Goal: Information Seeking & Learning: Learn about a topic

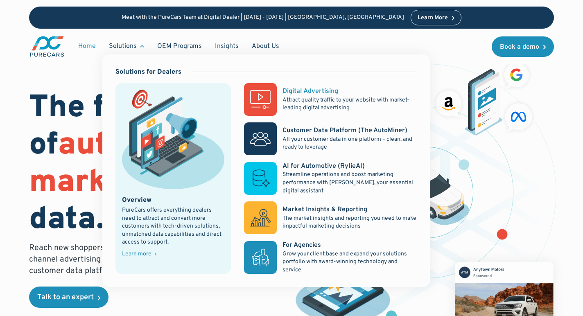
click at [301, 91] on div "Digital Advertising" at bounding box center [311, 91] width 56 height 9
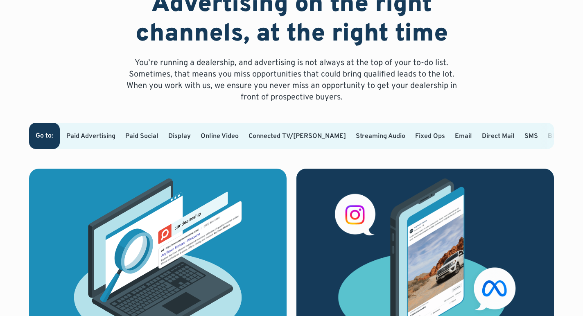
scroll to position [460, 0]
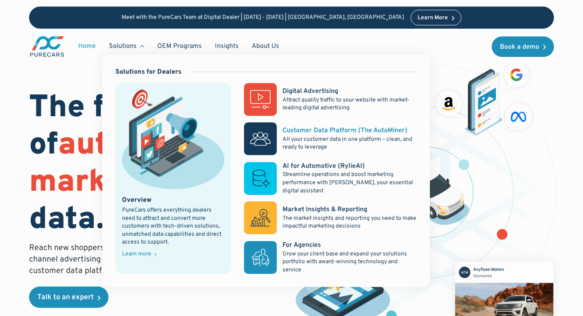
click at [322, 131] on div "Customer Data Platform (The AutoMiner)" at bounding box center [345, 130] width 125 height 9
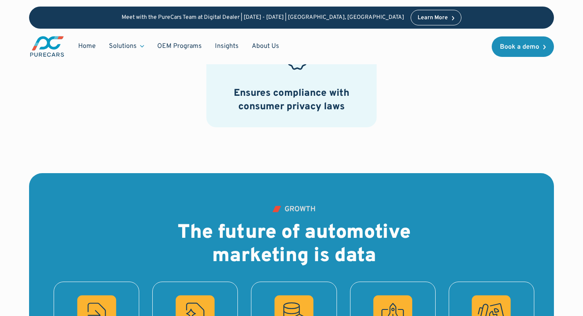
scroll to position [785, 0]
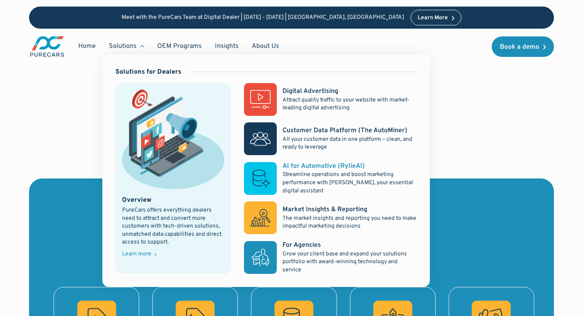
click at [314, 165] on div "AI for Automotive (RylieAI)" at bounding box center [324, 166] width 82 height 9
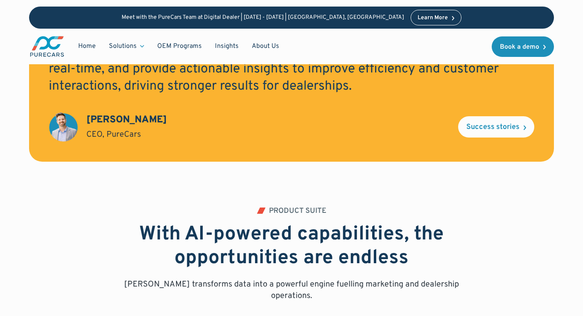
scroll to position [873, 0]
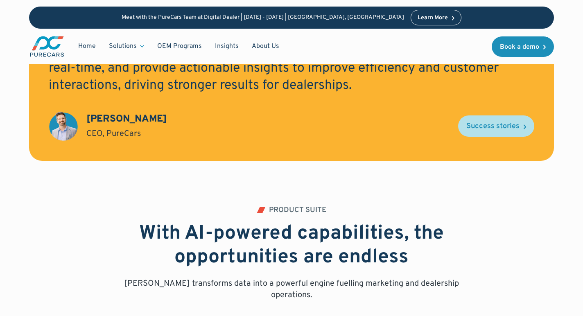
click at [512, 127] on div "Success stories" at bounding box center [492, 126] width 53 height 7
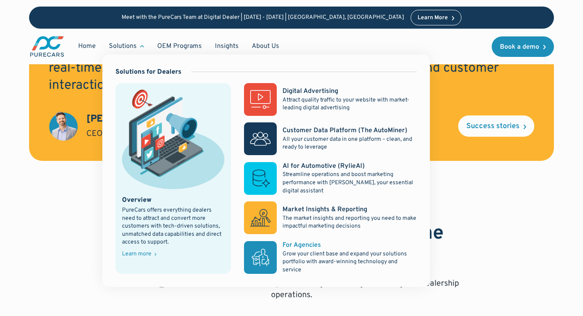
click at [308, 244] on div "For Agencies" at bounding box center [302, 245] width 38 height 9
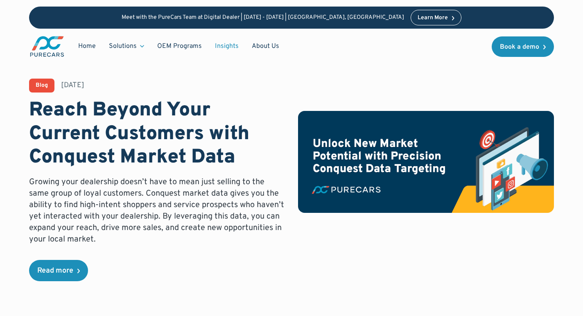
radio input "true"
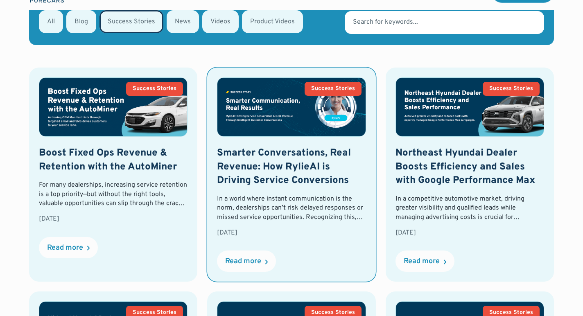
scroll to position [327, 0]
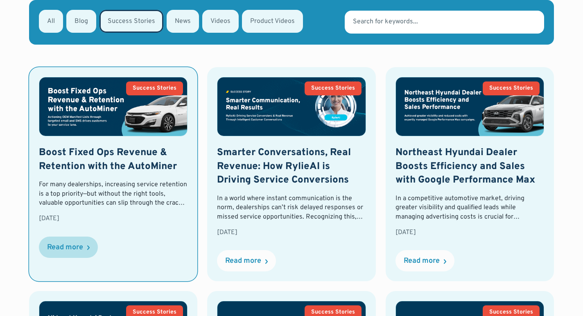
click at [66, 251] on div "Read more" at bounding box center [65, 247] width 36 height 7
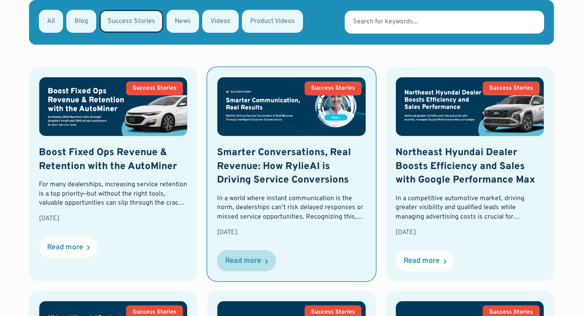
click at [255, 262] on div "Read more" at bounding box center [243, 261] width 36 height 7
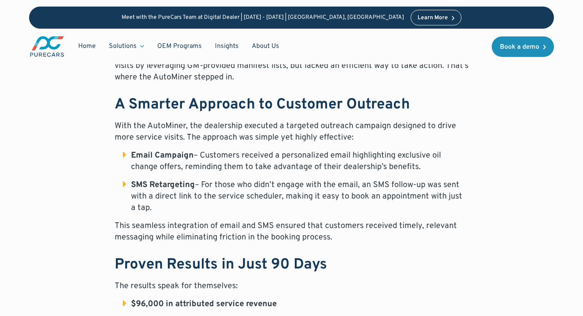
scroll to position [411, 0]
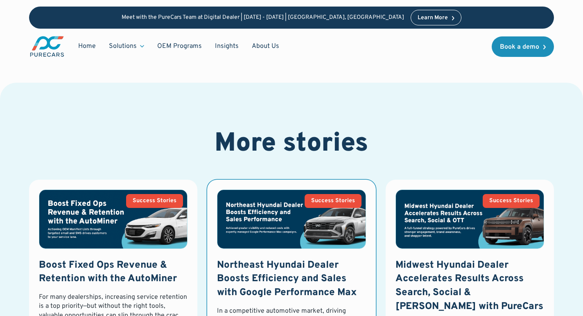
scroll to position [949, 0]
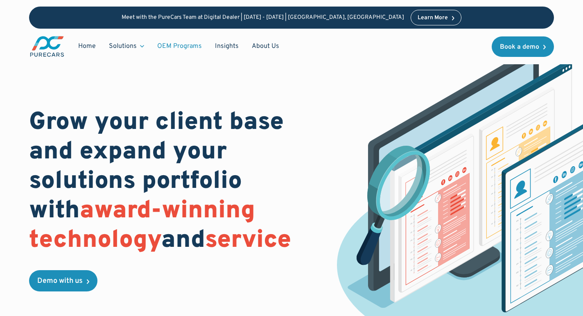
click at [184, 47] on link "OEM Programs" at bounding box center [180, 46] width 58 height 16
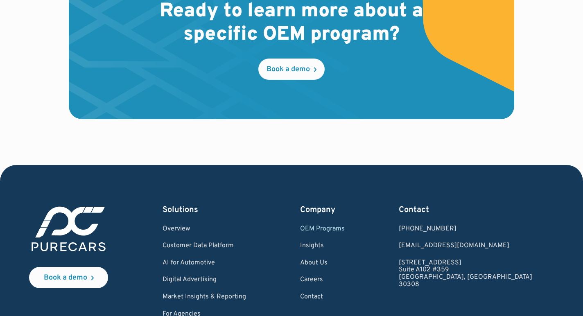
scroll to position [1377, 0]
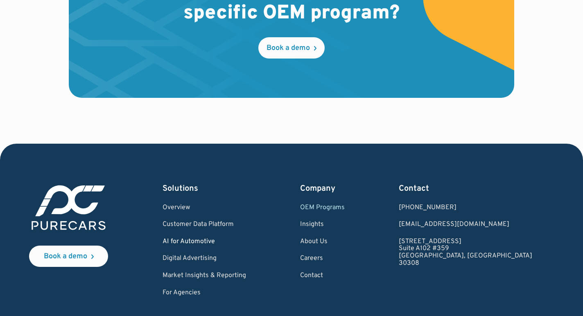
click at [206, 240] on link "AI for Automotive" at bounding box center [205, 241] width 84 height 7
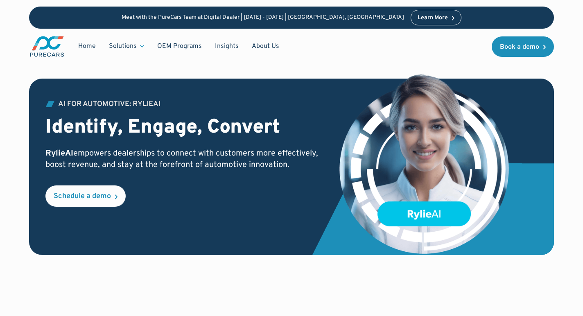
click at [206, 240] on div "AI for Automotive: RylieAI Identify, Engage, Convert RylieAI empowers dealershi…" at bounding box center [291, 167] width 525 height 177
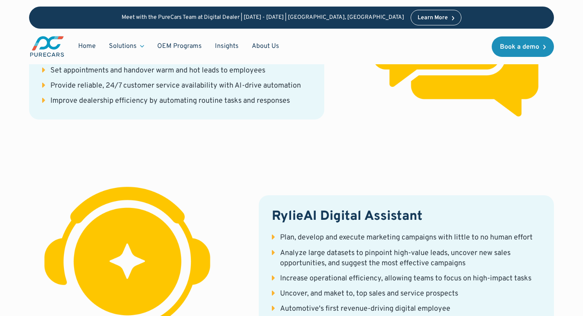
scroll to position [2011, 0]
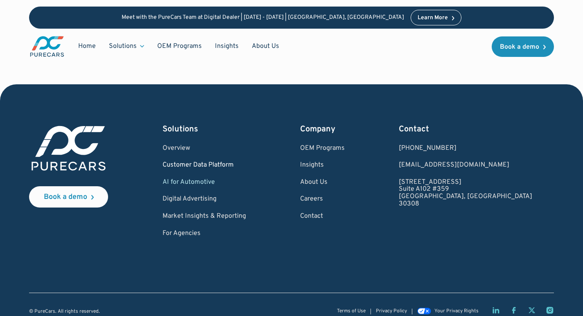
click at [208, 162] on link "Customer Data Platform" at bounding box center [205, 165] width 84 height 7
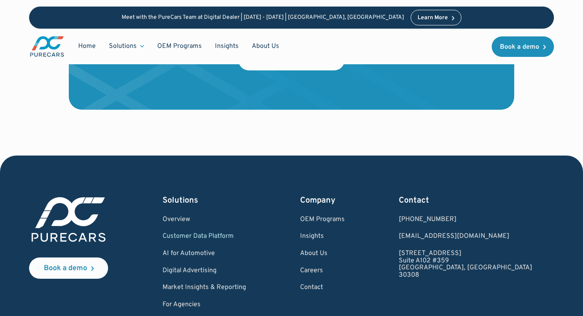
scroll to position [2882, 0]
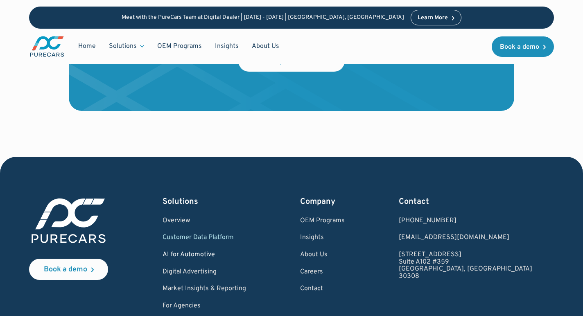
click at [197, 255] on link "AI for Automotive" at bounding box center [205, 254] width 84 height 7
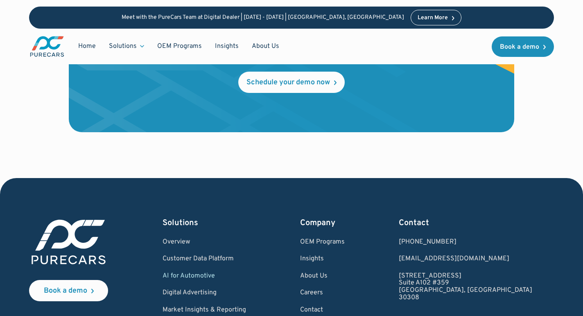
scroll to position [2011, 0]
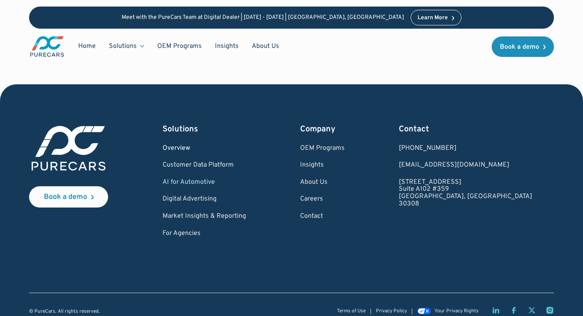
click at [192, 145] on link "Overview" at bounding box center [205, 148] width 84 height 7
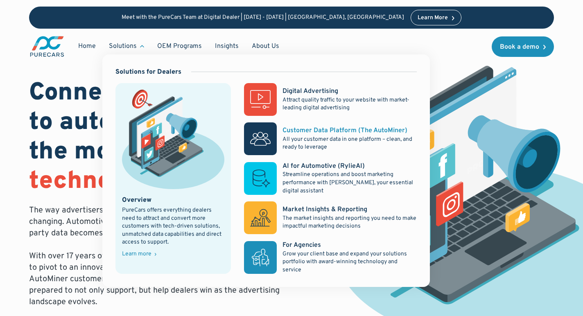
click at [324, 130] on div "Customer Data Platform (The AutoMiner)" at bounding box center [345, 130] width 125 height 9
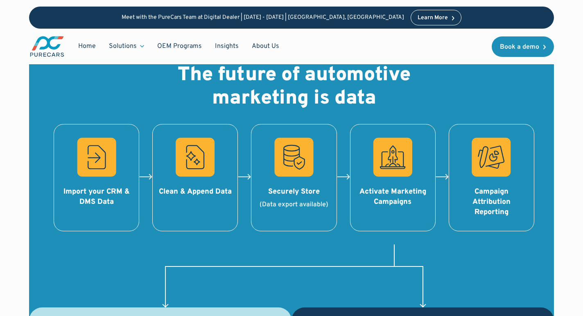
scroll to position [944, 0]
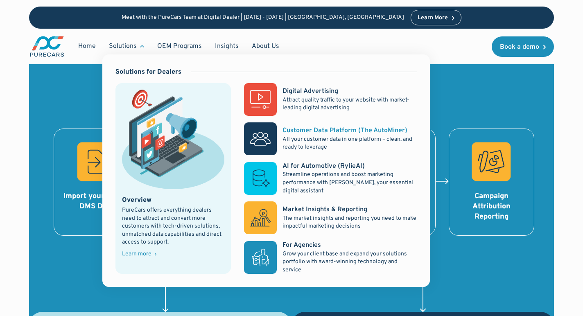
click at [321, 129] on div "Customer Data Platform (The AutoMiner)" at bounding box center [345, 130] width 125 height 9
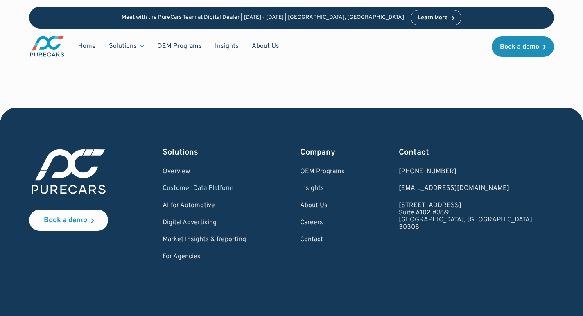
scroll to position [2966, 0]
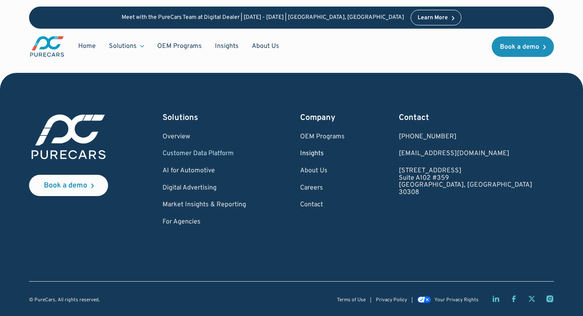
click at [345, 154] on link "Insights" at bounding box center [322, 153] width 45 height 7
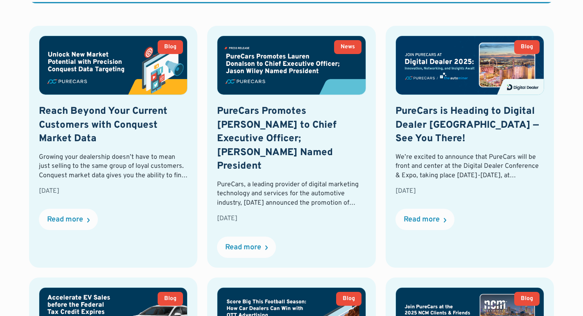
scroll to position [371, 0]
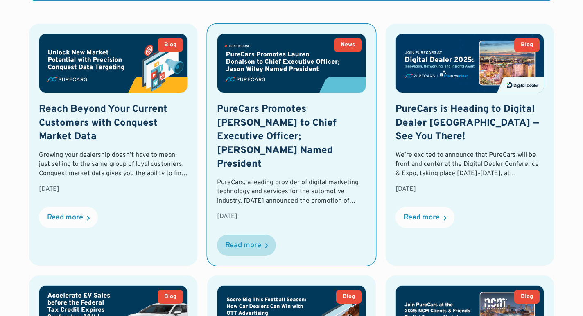
click at [246, 242] on div "Read more" at bounding box center [243, 245] width 36 height 7
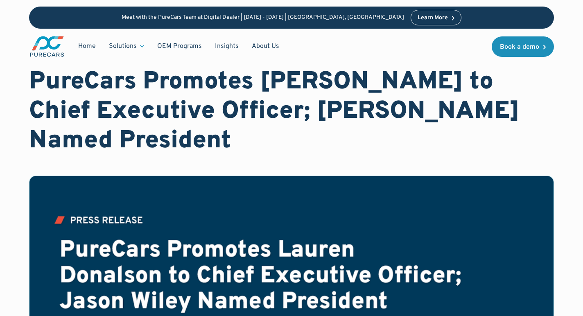
scroll to position [34, 0]
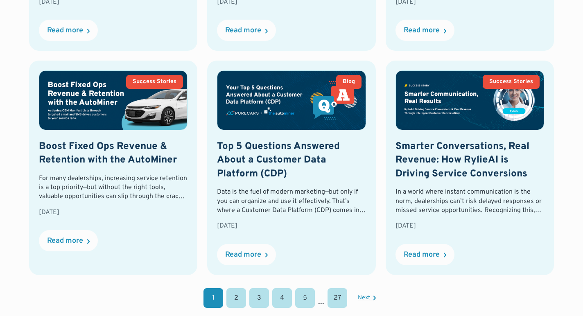
scroll to position [811, 0]
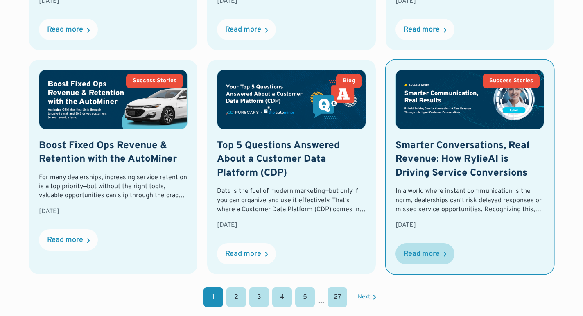
click at [432, 251] on div "Read more" at bounding box center [422, 254] width 36 height 7
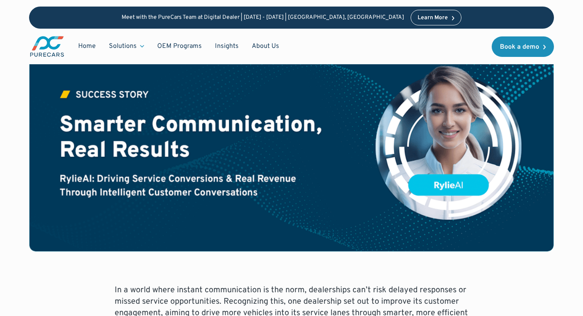
scroll to position [124, 0]
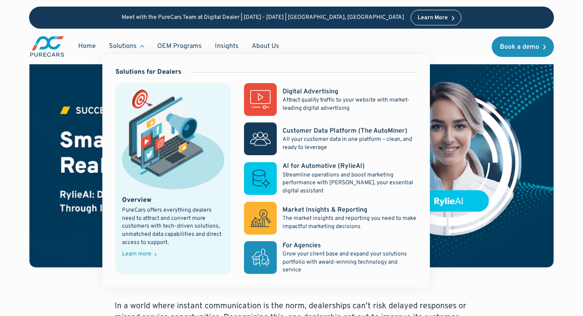
click at [121, 45] on div "Solutions" at bounding box center [123, 46] width 28 height 9
click at [301, 90] on div "Digital Advertising" at bounding box center [311, 91] width 56 height 9
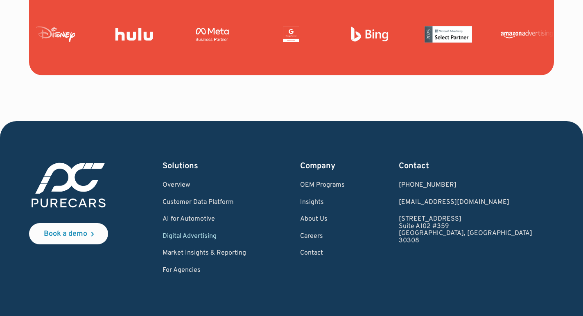
scroll to position [3194, 0]
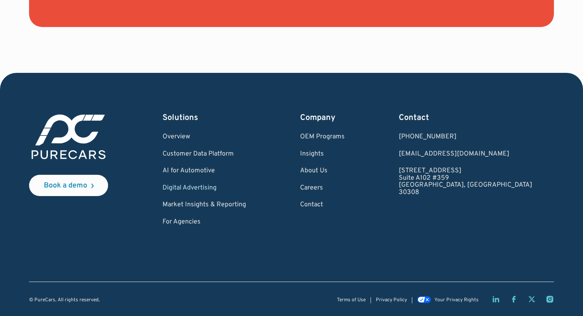
click at [207, 149] on div "Solutions Overview Customer Data Platform AI for Automotive Digital Advertising…" at bounding box center [205, 169] width 84 height 114
click at [203, 152] on link "Customer Data Platform" at bounding box center [205, 154] width 84 height 7
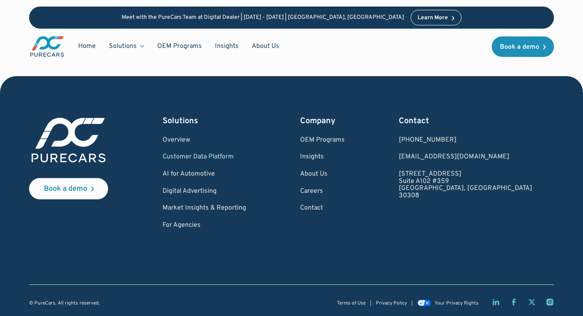
scroll to position [2966, 0]
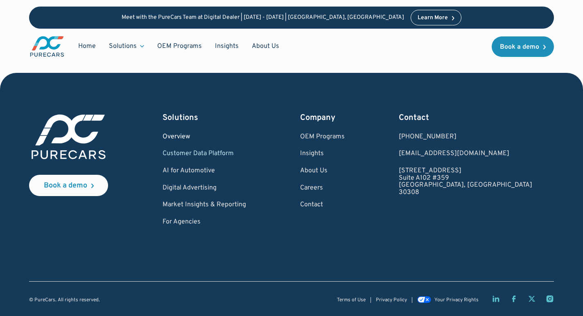
click at [192, 136] on link "Overview" at bounding box center [205, 137] width 84 height 7
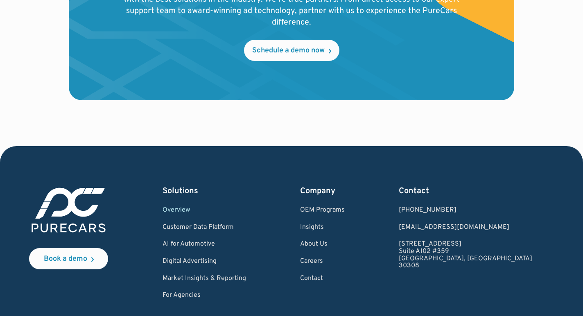
scroll to position [1525, 0]
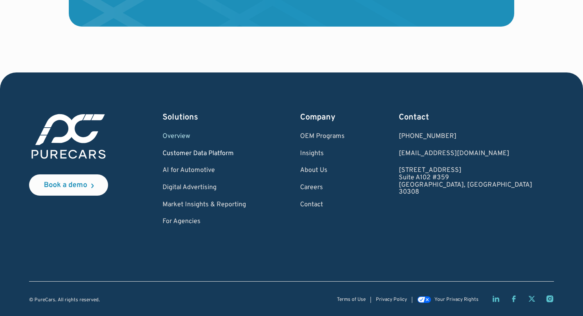
click at [202, 151] on link "Customer Data Platform" at bounding box center [205, 153] width 84 height 7
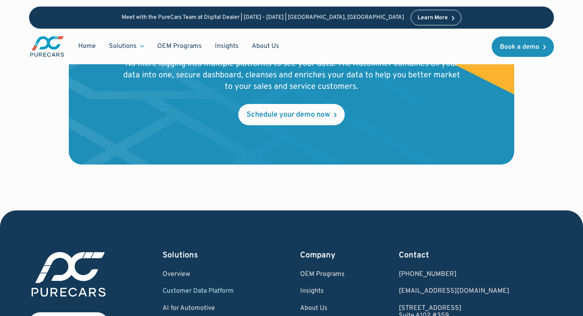
scroll to position [2966, 0]
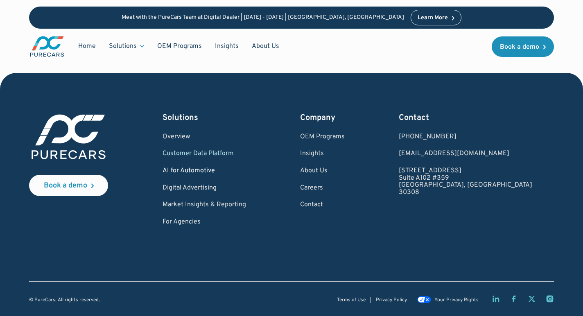
click at [202, 169] on link "AI for Automotive" at bounding box center [205, 171] width 84 height 7
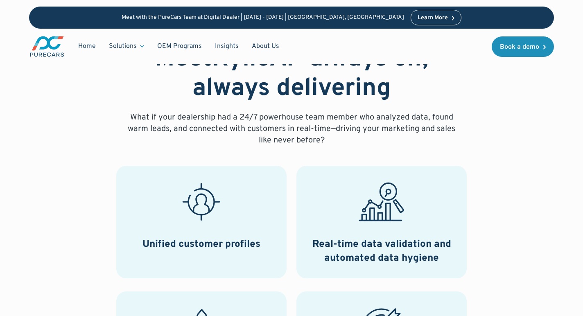
scroll to position [276, 0]
click at [261, 43] on link "About Us" at bounding box center [265, 46] width 41 height 16
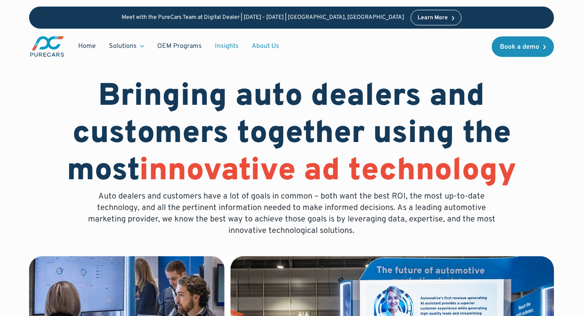
click at [228, 46] on link "Insights" at bounding box center [226, 46] width 37 height 16
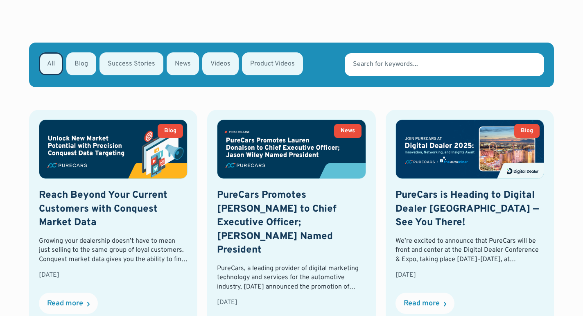
scroll to position [338, 0]
